Goal: Entertainment & Leisure: Consume media (video, audio)

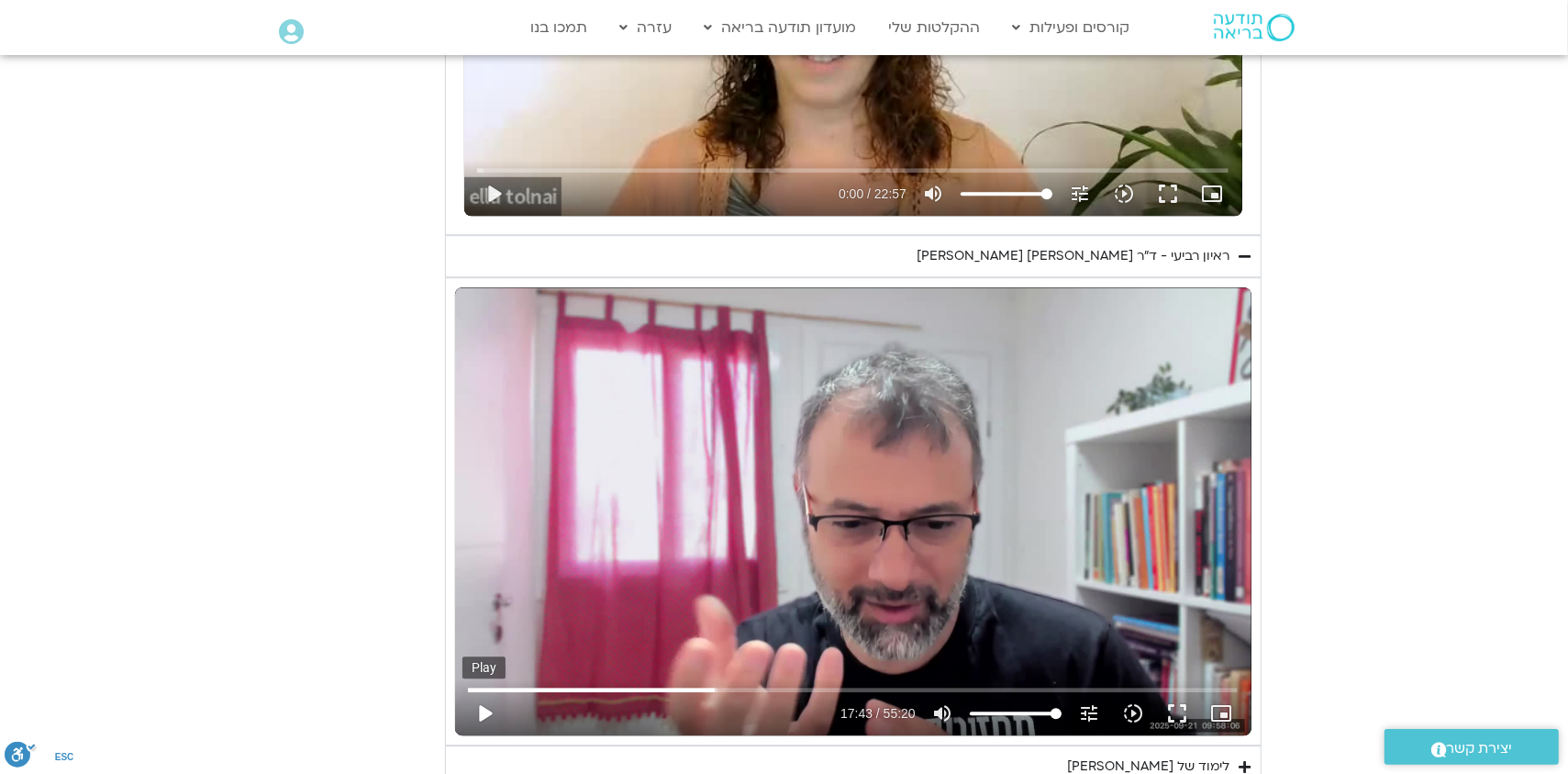
click at [485, 691] on button "play_arrow" at bounding box center [484, 713] width 44 height 44
type input "1236.429593"
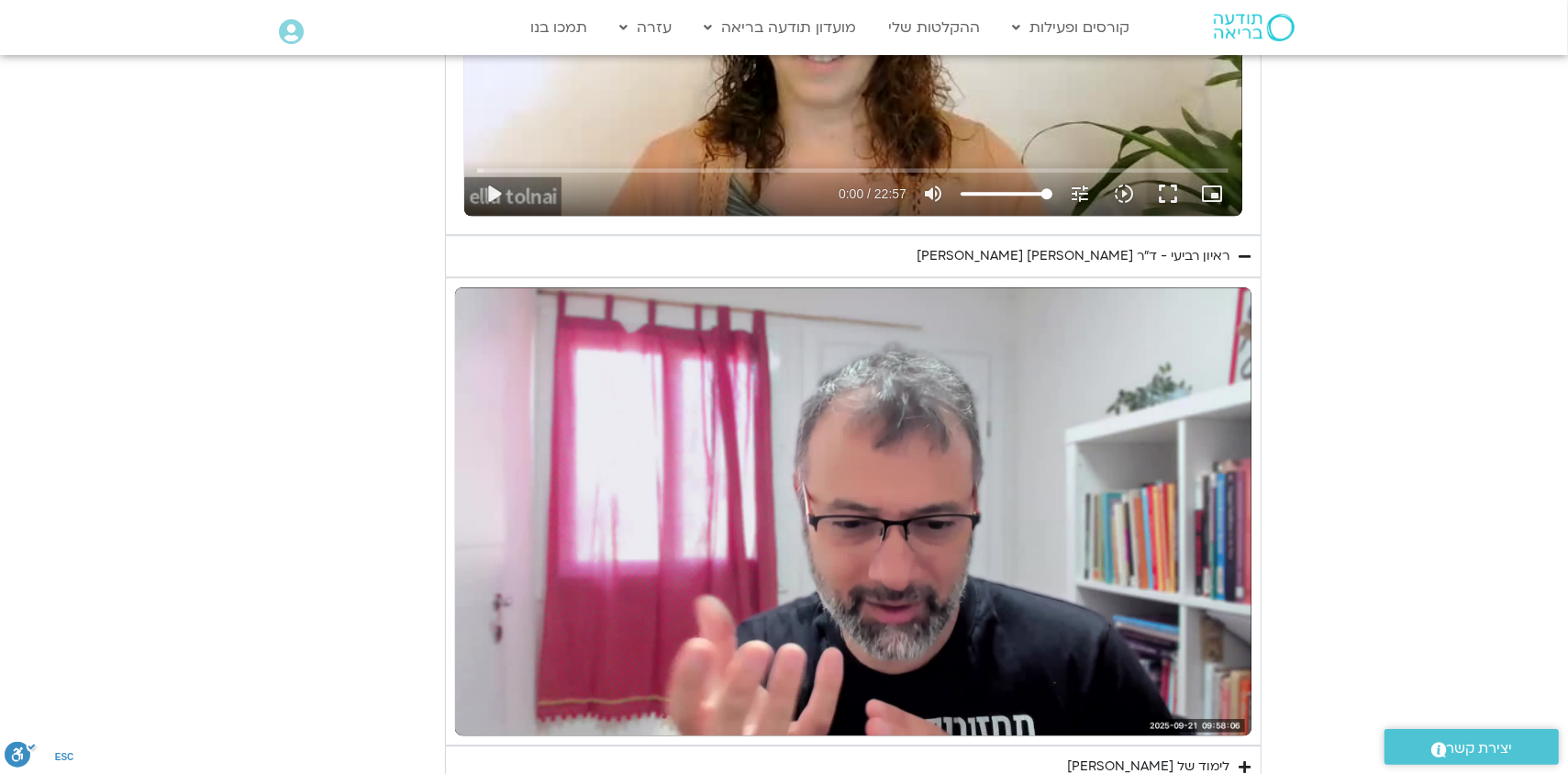
scroll to position [4499, 0]
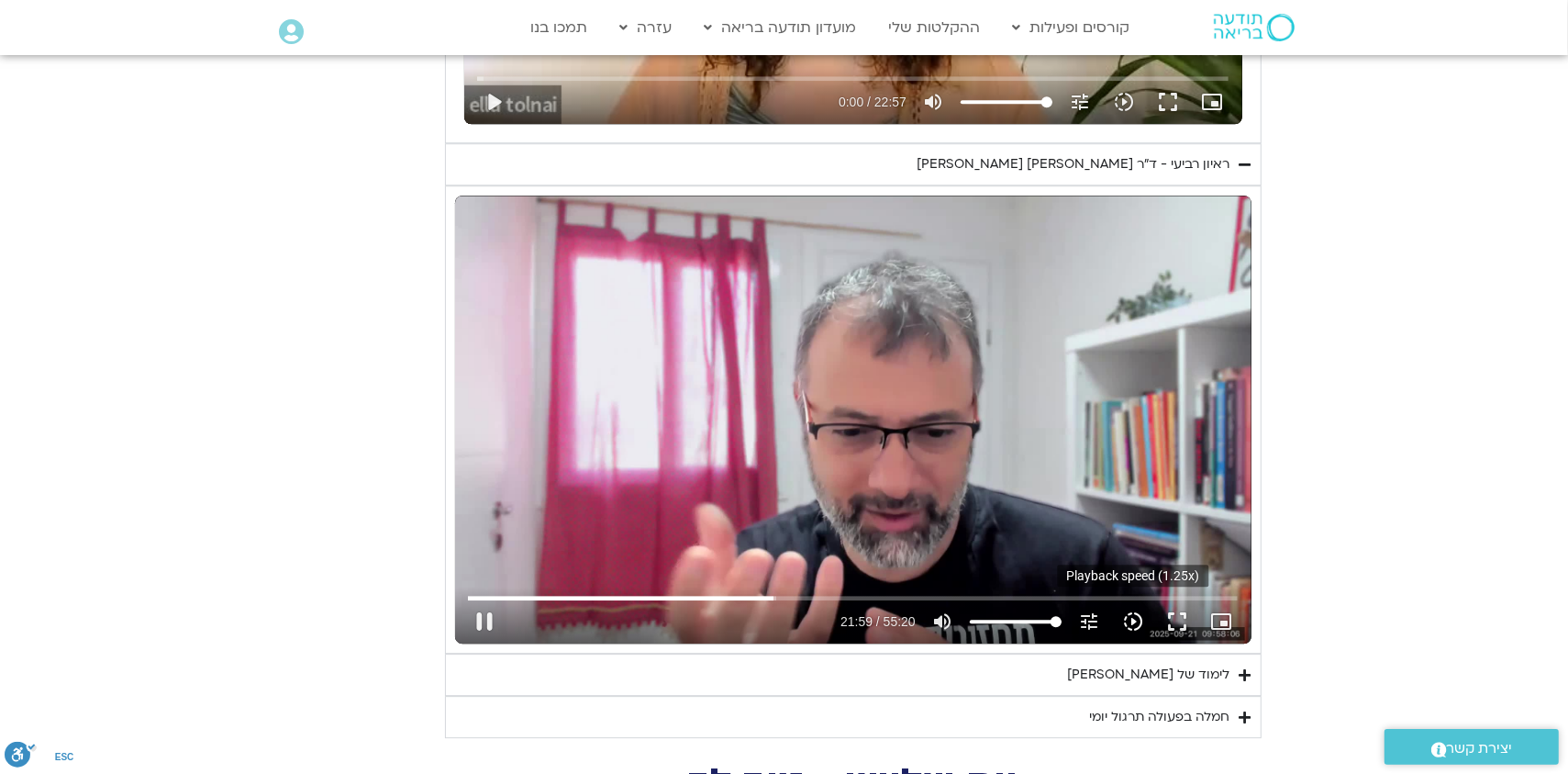
click at [1130, 611] on icon "slow_motion_video" at bounding box center [1133, 621] width 22 height 22
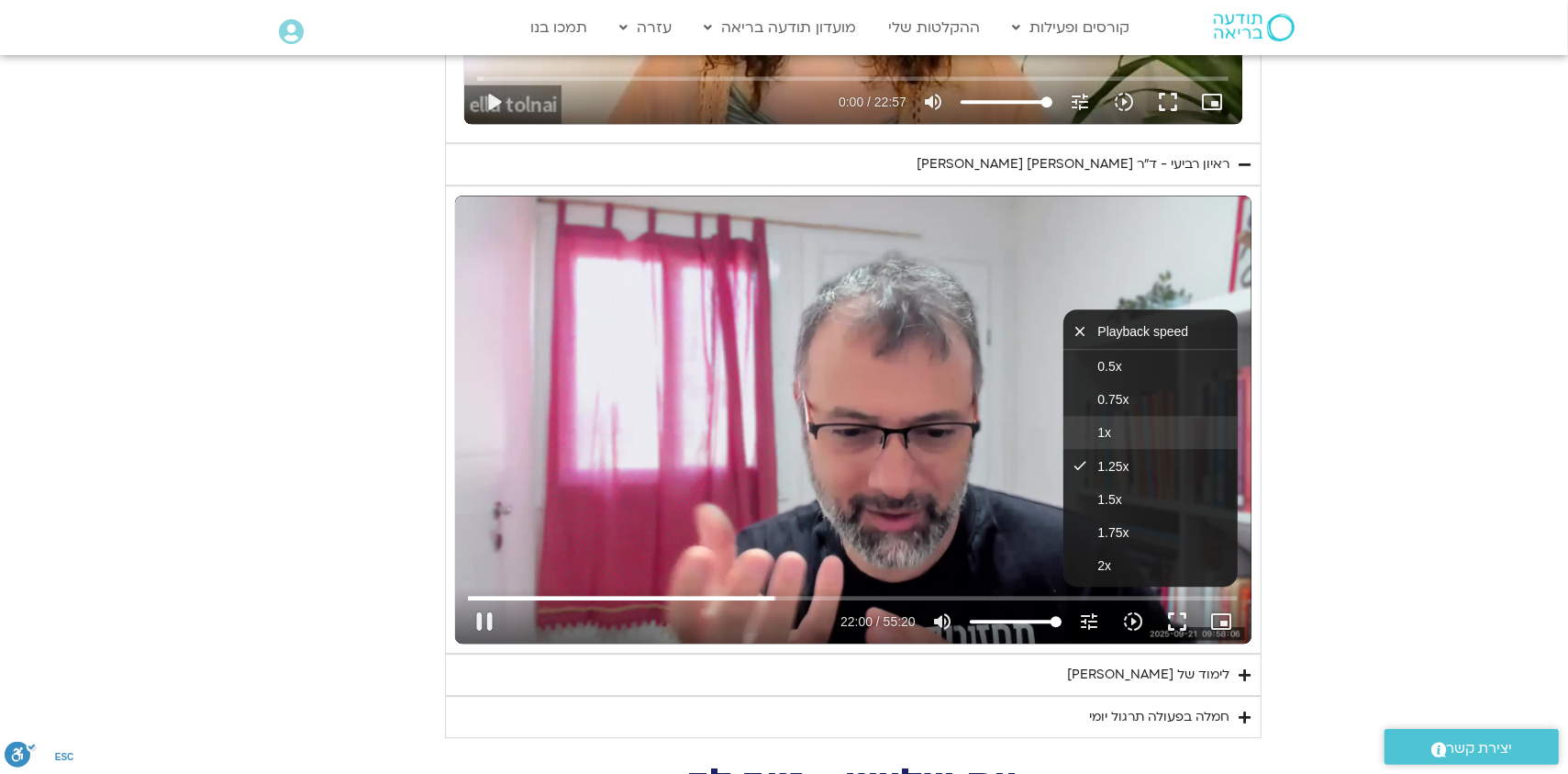
click at [1119, 416] on button "1x" at bounding box center [1151, 432] width 174 height 33
type input "1321.742507"
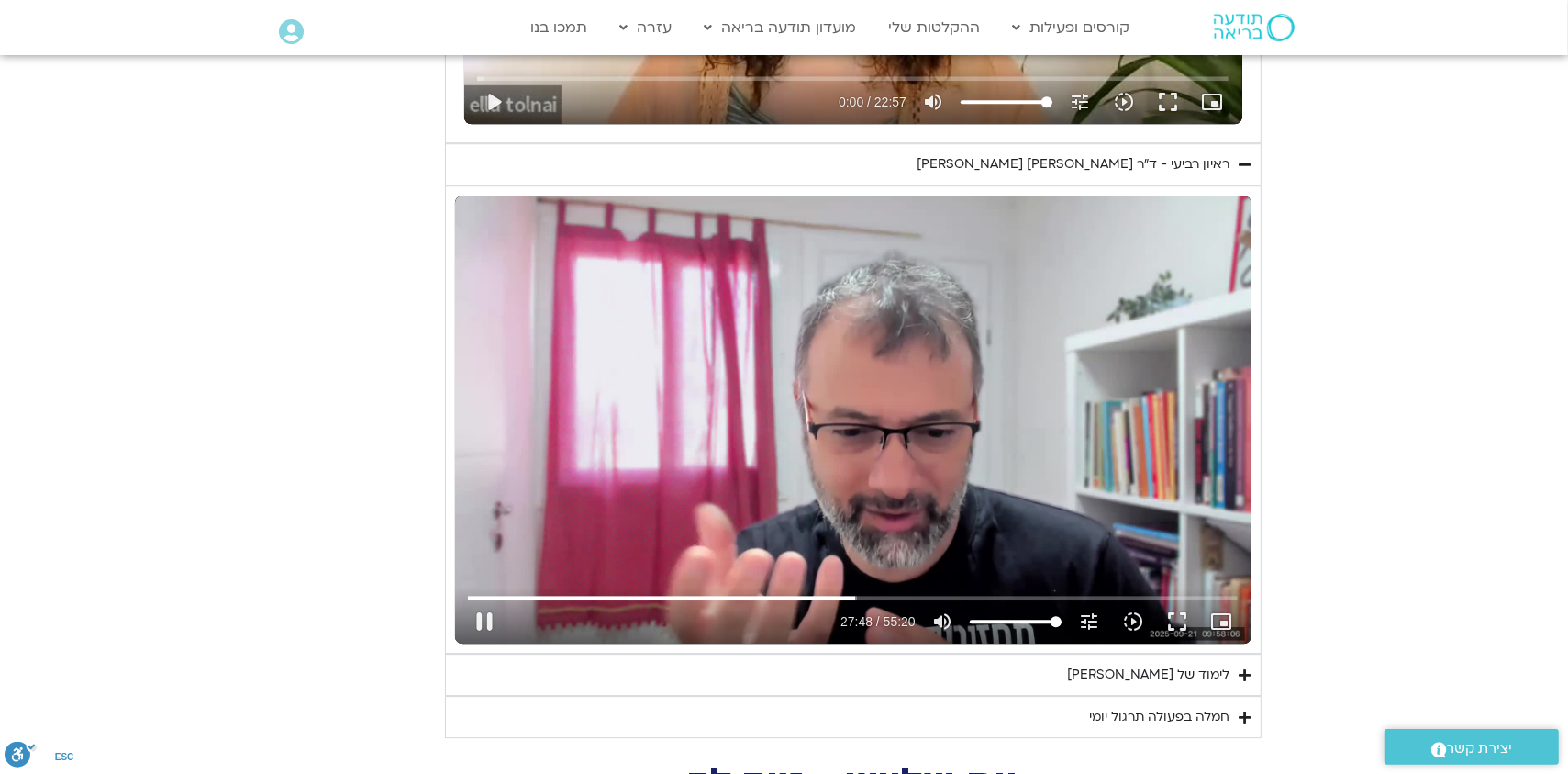
click at [782, 445] on div "Skip Ad 31:31 pause 27:48 / 55:20 volume_up Mute tune Resolution Auto 720p slow…" at bounding box center [852, 418] width 796 height 448
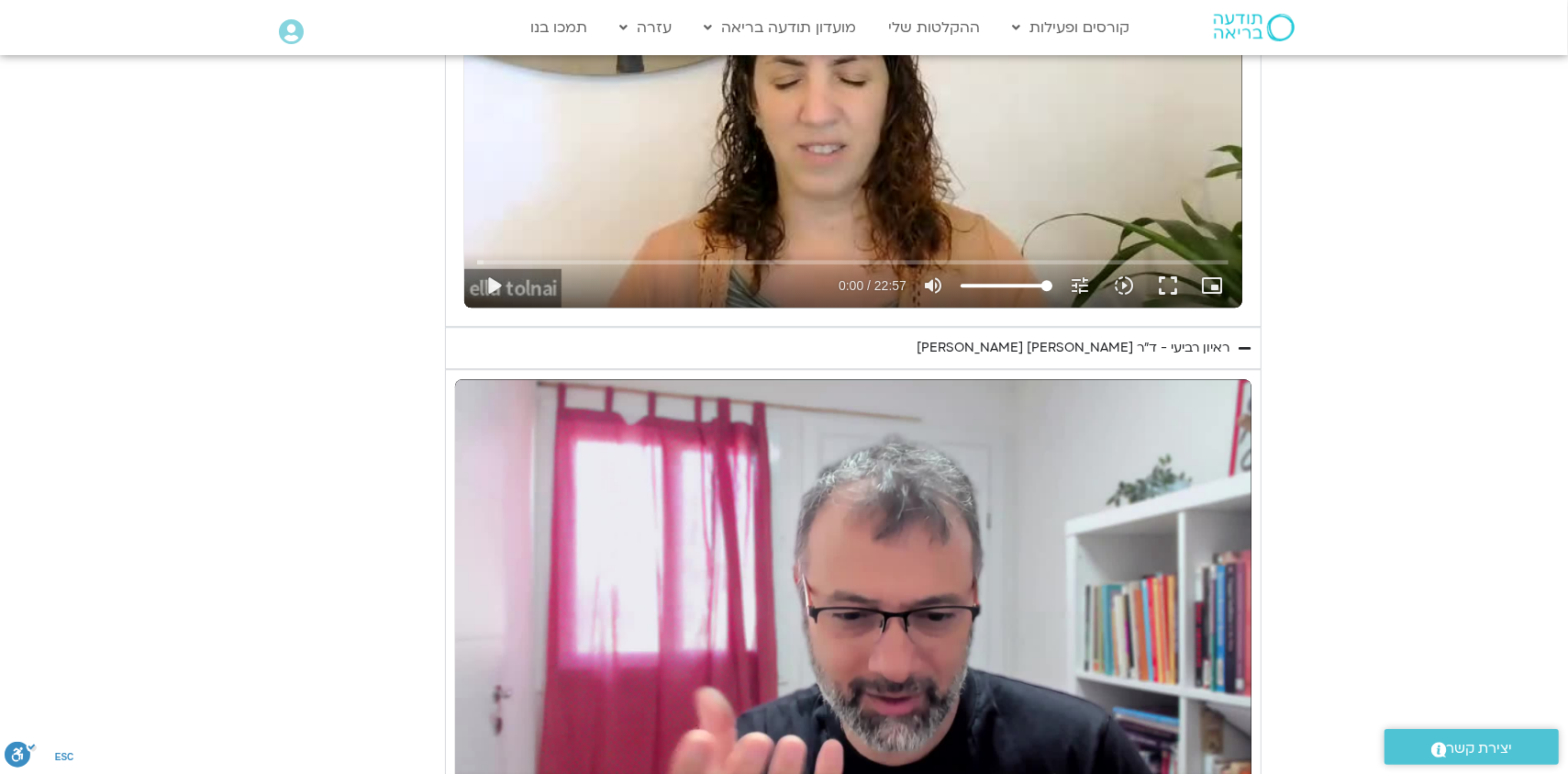
scroll to position [4407, 0]
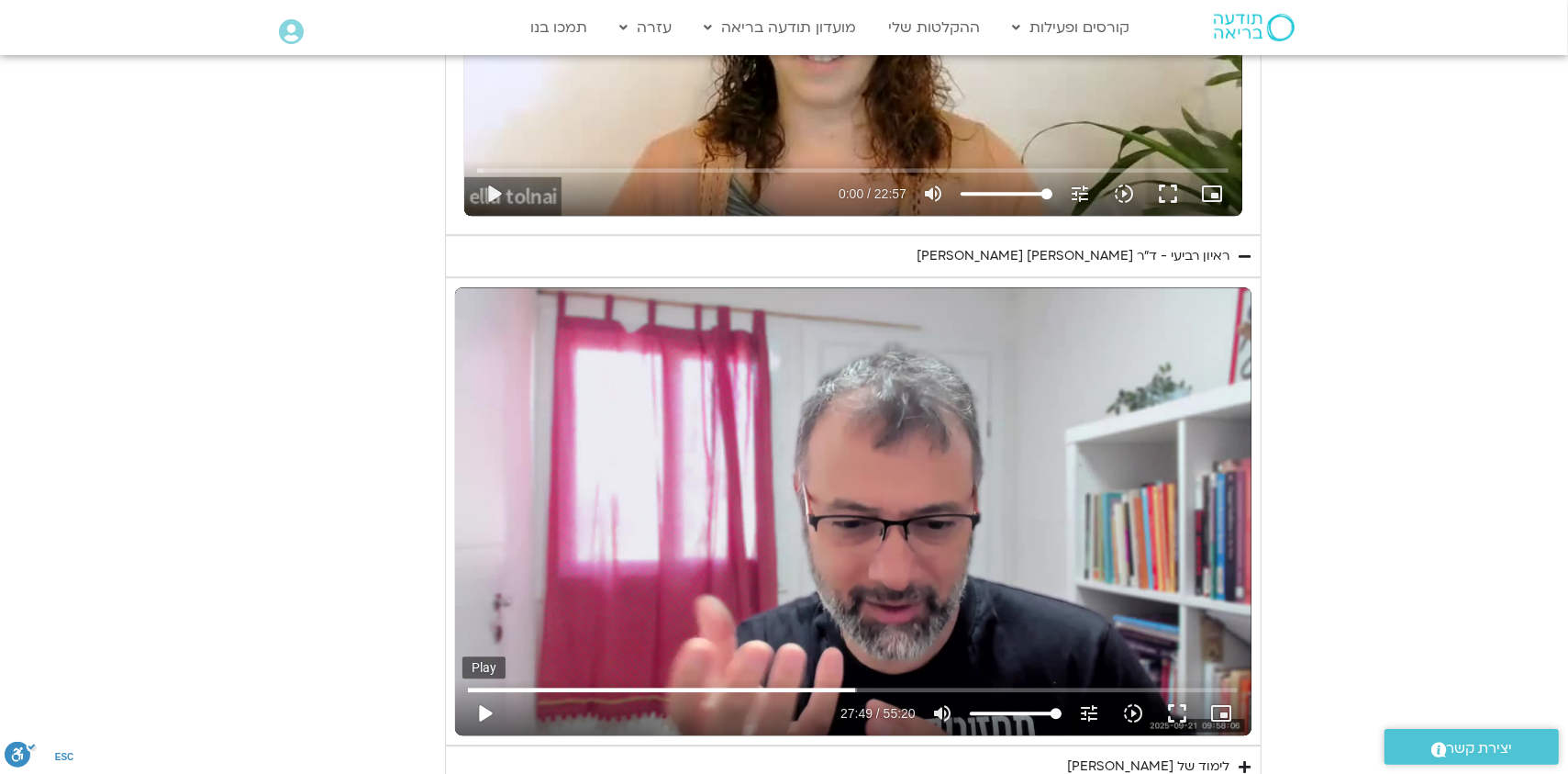
click at [480, 691] on button "play_arrow" at bounding box center [484, 713] width 44 height 44
click at [867, 496] on div "Skip Ad 3:52 pause 29:01 / 55:20 volume_up Mute tune Resolution Auto 720p slow_…" at bounding box center [852, 510] width 796 height 448
type input "1741.916891"
